Goal: Check status: Check status

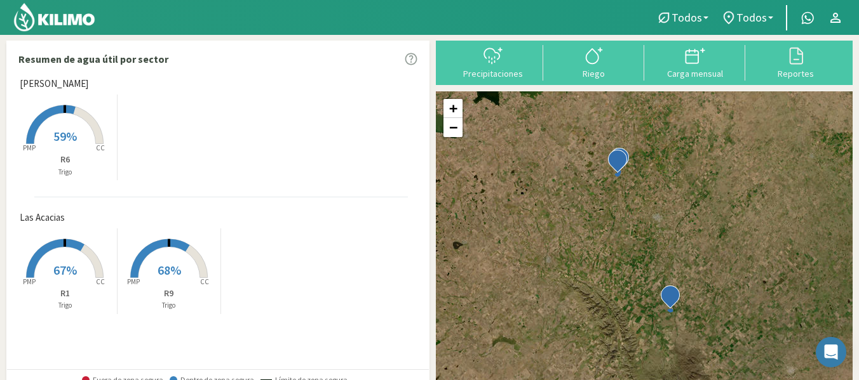
click at [168, 267] on span "68%" at bounding box center [170, 270] width 24 height 16
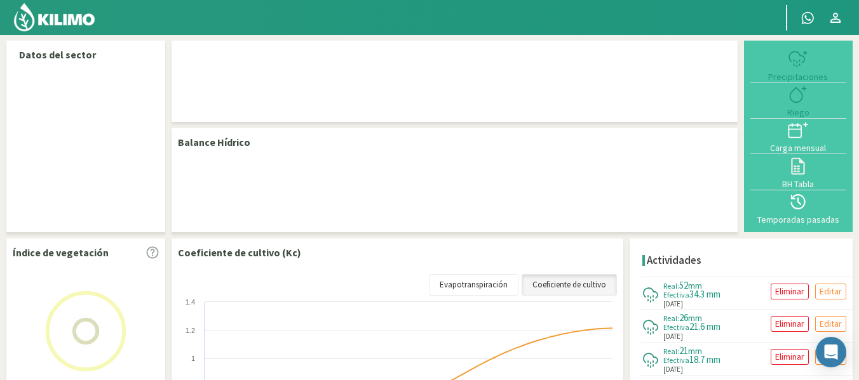
select select "1: Object"
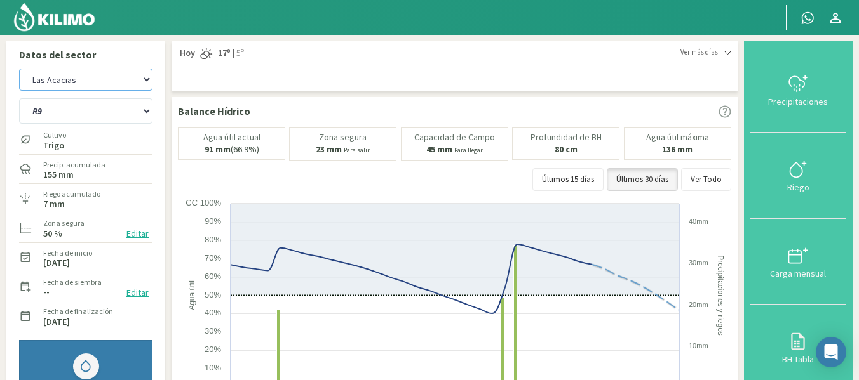
click at [145, 82] on select "[PERSON_NAME] Las Acacias" at bounding box center [85, 80] width 133 height 22
click at [19, 69] on select "[PERSON_NAME] Las Acacias" at bounding box center [85, 80] width 133 height 22
select select "2: Object"
